Goal: Task Accomplishment & Management: Manage account settings

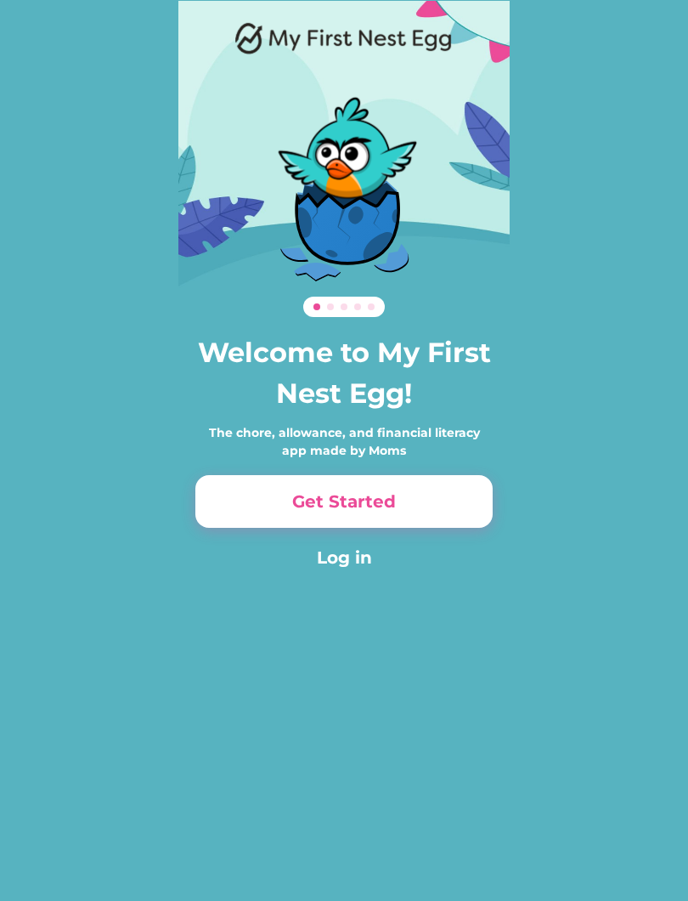
click at [290, 492] on button "Get Started" at bounding box center [343, 501] width 297 height 53
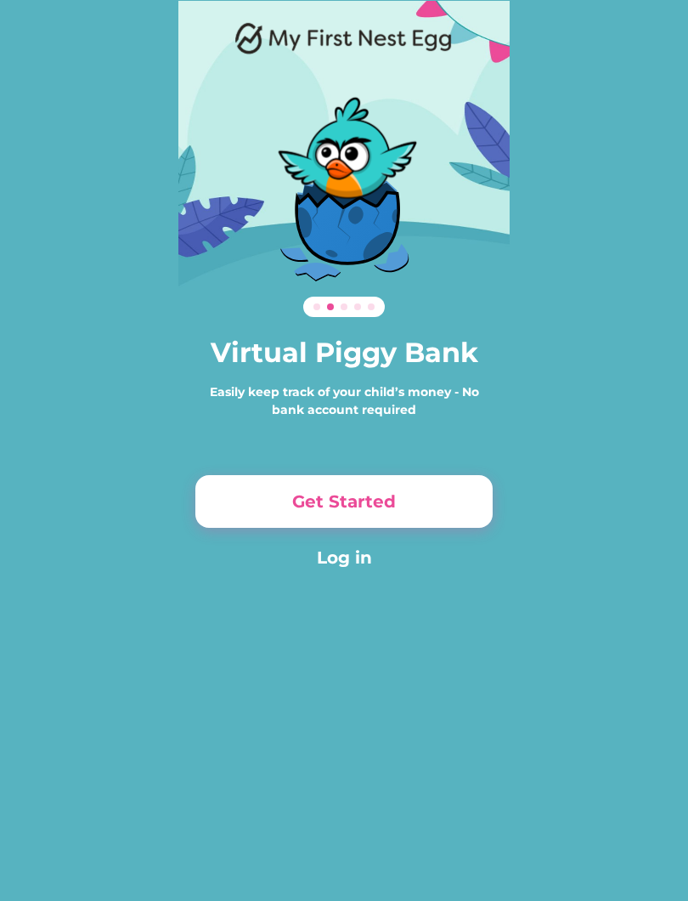
click at [314, 488] on button "Get Started" at bounding box center [343, 501] width 297 height 53
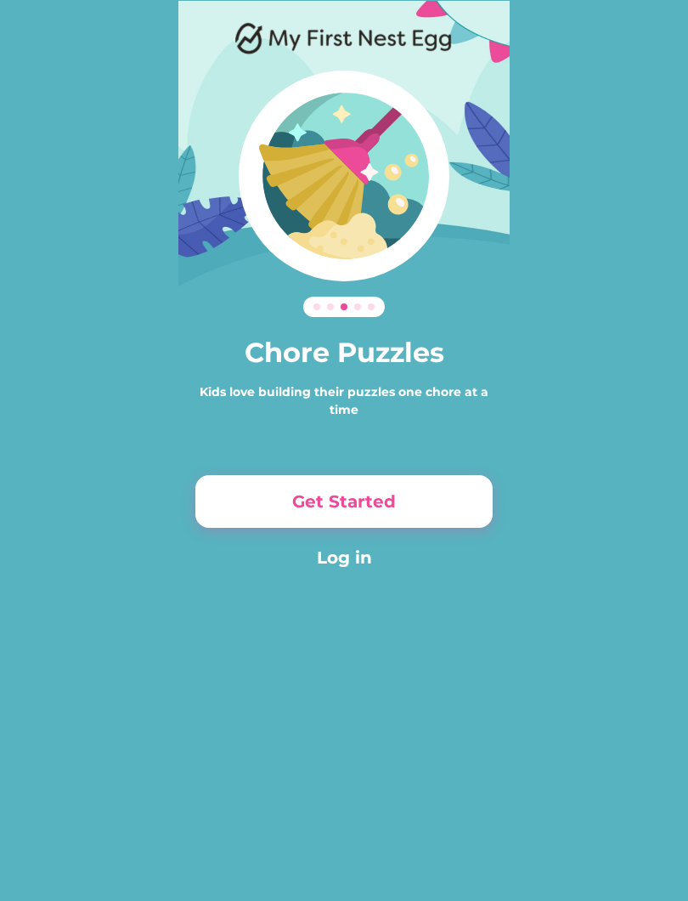
click at [413, 515] on button "Get Started" at bounding box center [343, 501] width 297 height 53
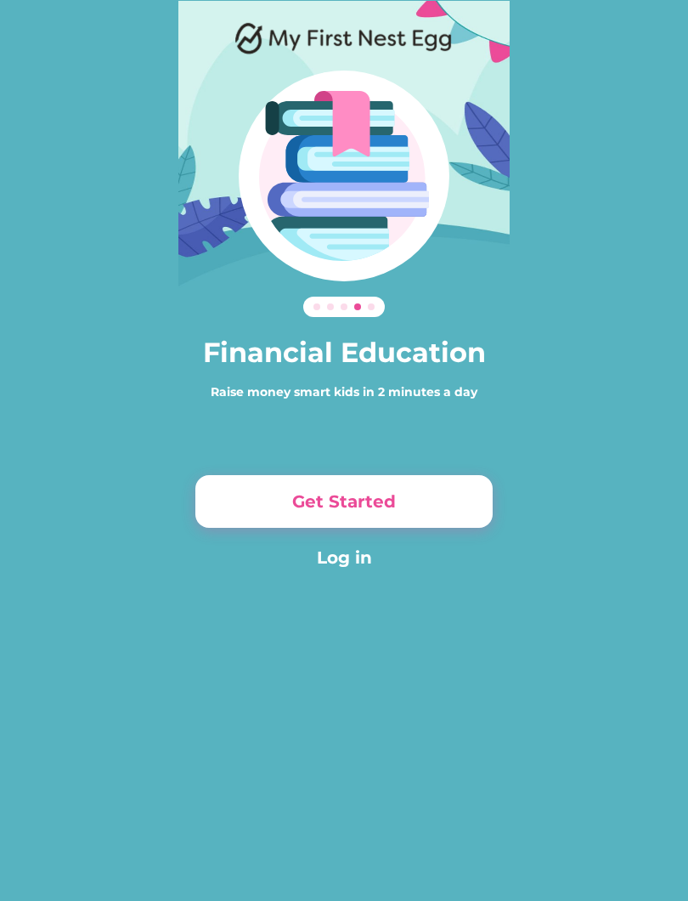
click at [246, 491] on button "Get Started" at bounding box center [343, 501] width 297 height 53
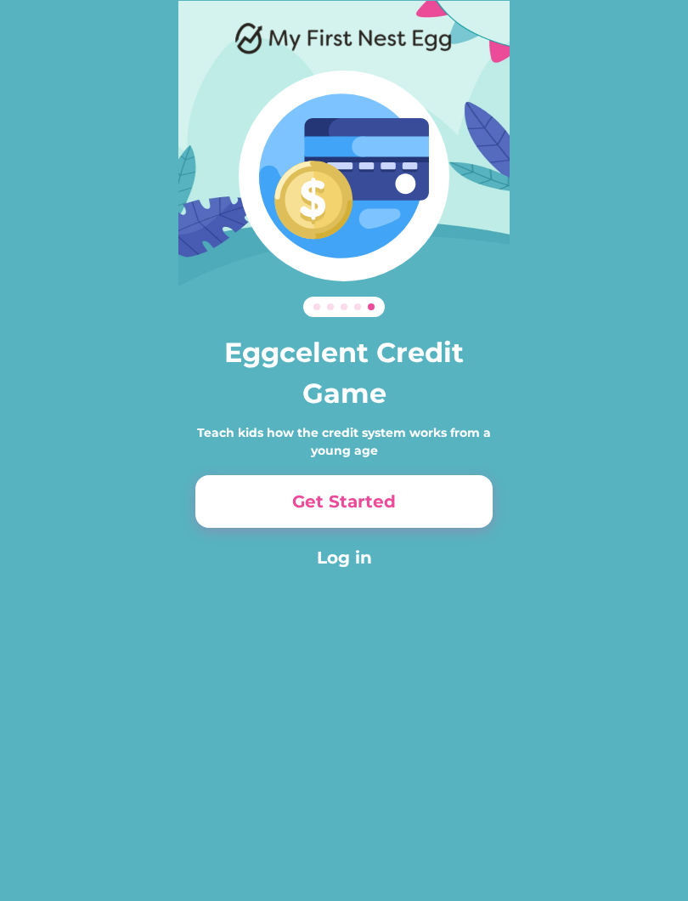
click at [339, 580] on div "Eggcelent Credit Game Teach kids how the credit system works from a young age G…" at bounding box center [343, 304] width 331 height 607
click at [367, 569] on button "Log in" at bounding box center [343, 557] width 297 height 25
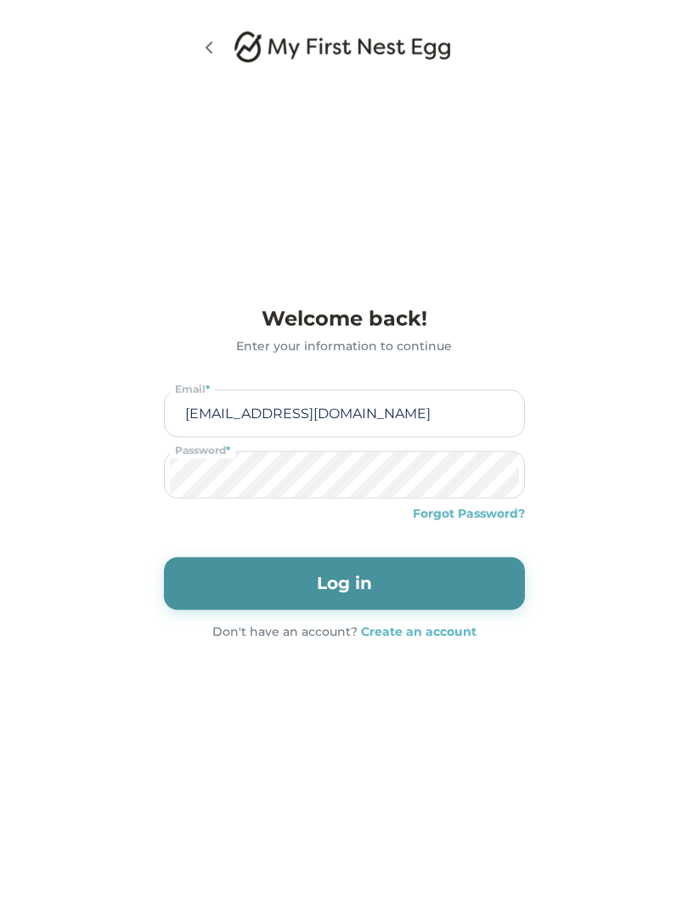
click at [349, 558] on button "Log in" at bounding box center [344, 583] width 361 height 53
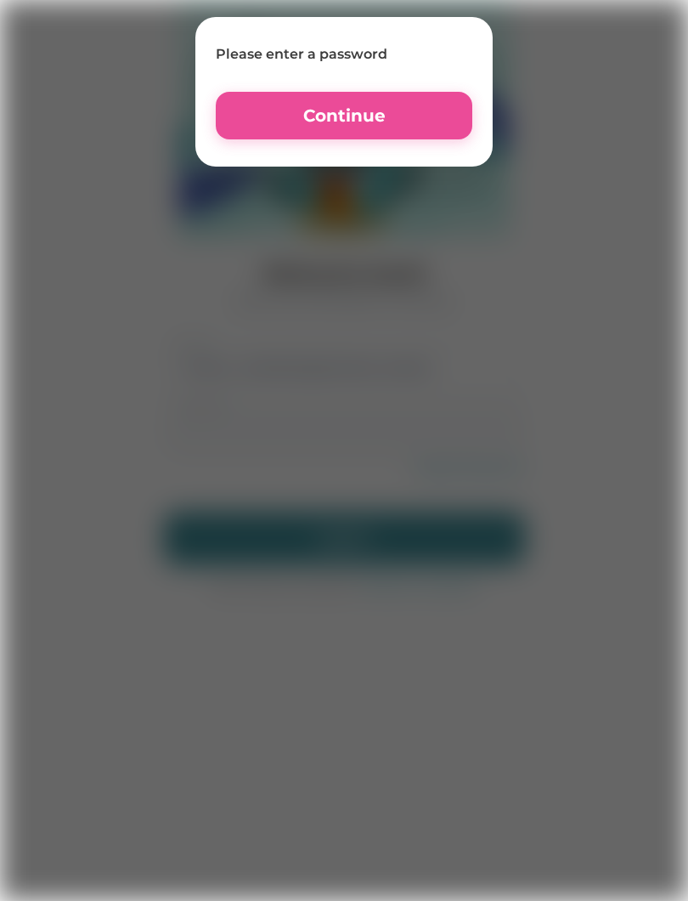
click at [438, 103] on button "Continue" at bounding box center [344, 116] width 257 height 48
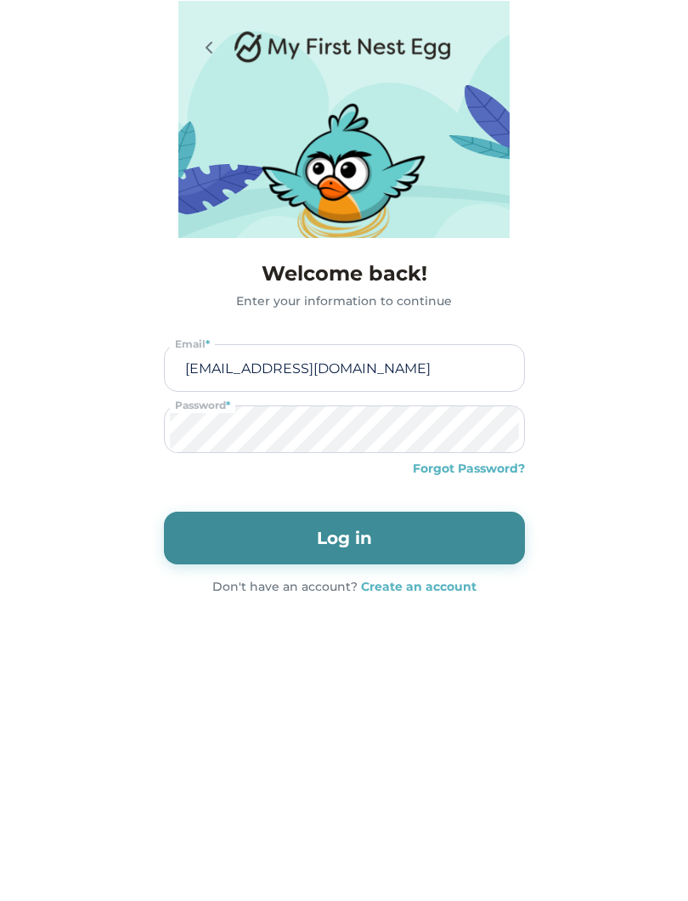
click at [427, 370] on input "[EMAIL_ADDRESS][DOMAIN_NAME]" at bounding box center [344, 368] width 349 height 46
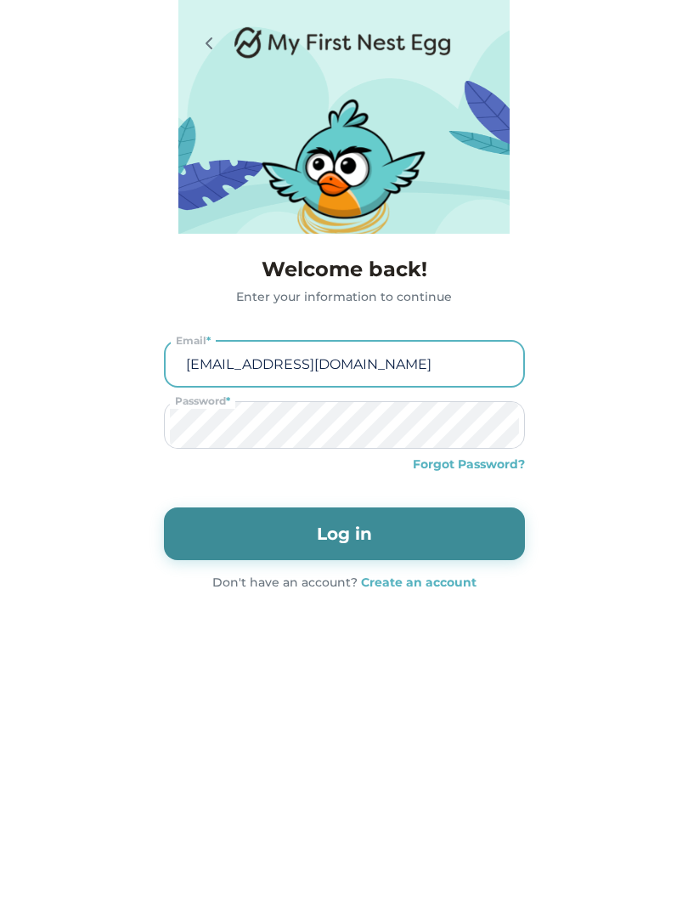
click at [177, 531] on button "Log in" at bounding box center [344, 538] width 361 height 53
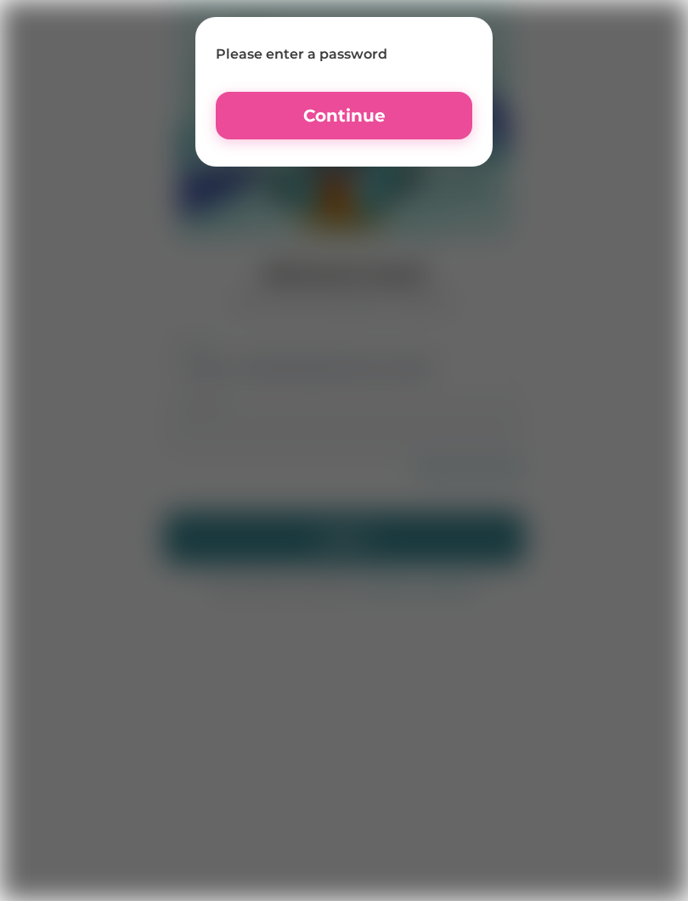
click at [359, 137] on button "Continue" at bounding box center [344, 116] width 257 height 48
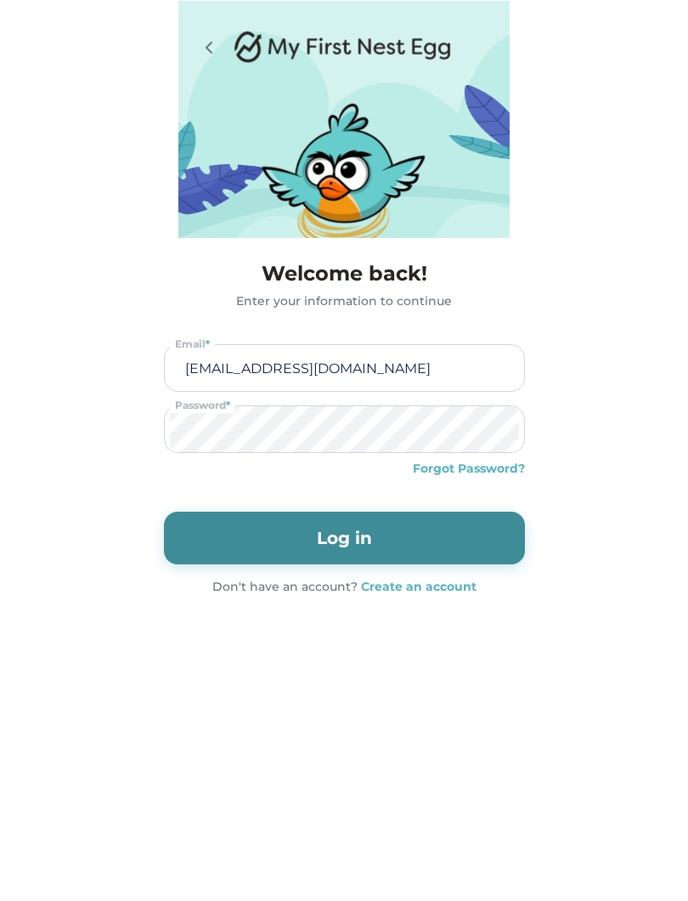
click at [394, 388] on input "[EMAIL_ADDRESS][DOMAIN_NAME]" at bounding box center [344, 368] width 349 height 46
click at [455, 512] on button "Log in" at bounding box center [344, 538] width 361 height 53
